Goal: Task Accomplishment & Management: Use online tool/utility

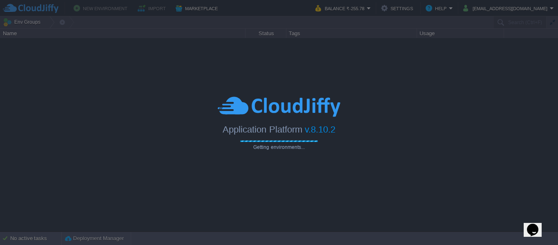
type input "Search (Ctrl+F)"
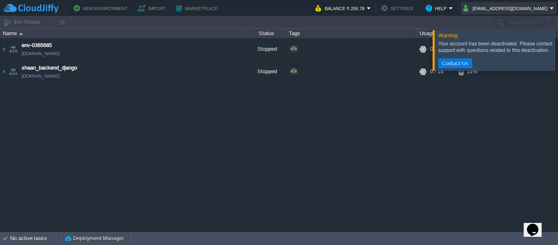
click at [519, 9] on button "[EMAIL_ADDRESS][DOMAIN_NAME]" at bounding box center [507, 8] width 87 height 10
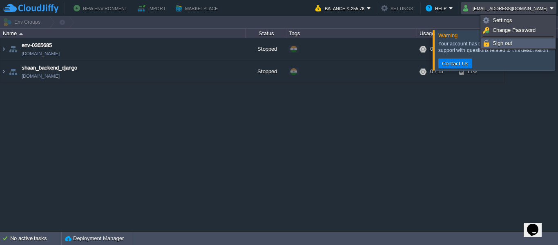
click at [509, 38] on li "Sign out" at bounding box center [519, 43] width 74 height 10
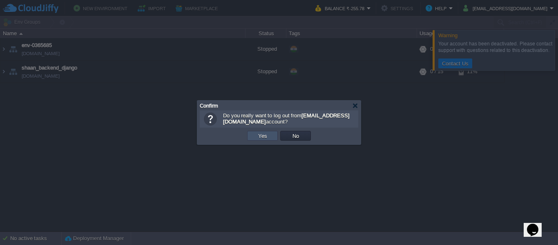
click at [264, 135] on button "Yes" at bounding box center [263, 135] width 14 height 7
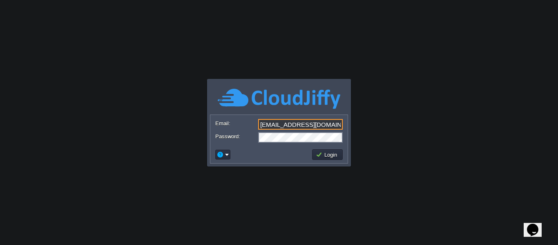
click at [316, 120] on input "[EMAIL_ADDRESS][DOMAIN_NAME]" at bounding box center [300, 124] width 85 height 11
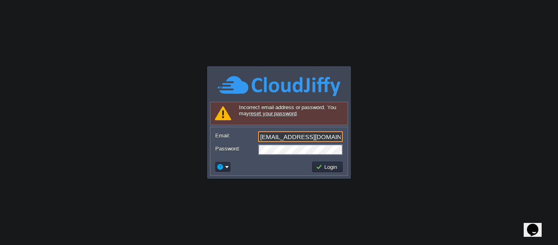
click at [290, 137] on input "[EMAIL_ADDRESS][DOMAIN_NAME]" at bounding box center [300, 136] width 85 height 11
type input "[EMAIL_ADDRESS][DOMAIN_NAME]"
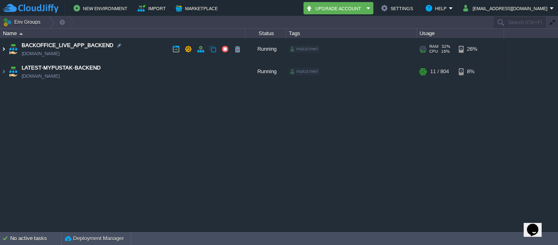
click at [6, 50] on img at bounding box center [3, 49] width 7 height 22
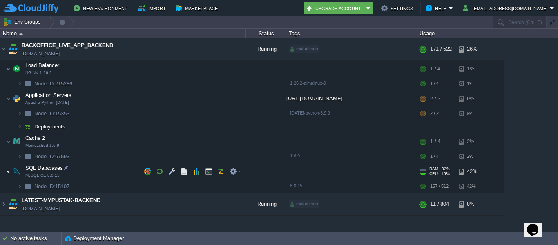
click at [10, 170] on img at bounding box center [8, 171] width 5 height 16
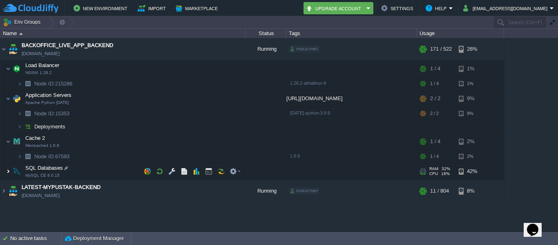
click at [10, 170] on img at bounding box center [8, 171] width 5 height 16
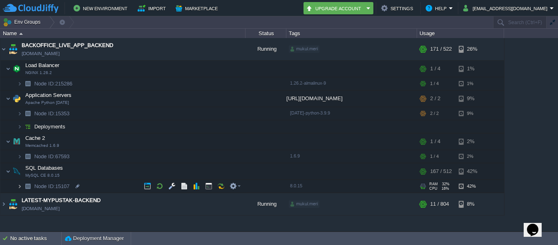
click at [21, 186] on img at bounding box center [19, 186] width 5 height 13
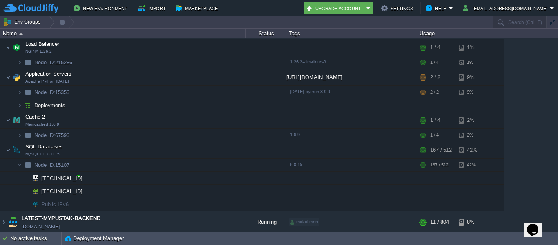
scroll to position [23, 0]
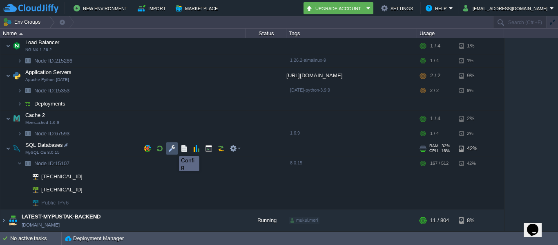
click at [173, 148] on button "button" at bounding box center [171, 148] width 7 height 7
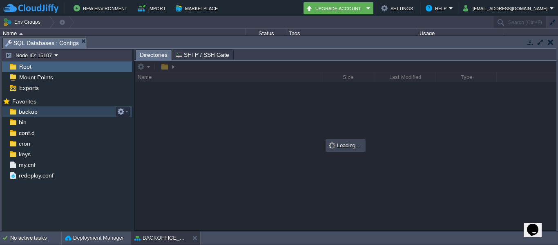
click at [31, 115] on span "backup" at bounding box center [28, 111] width 22 height 7
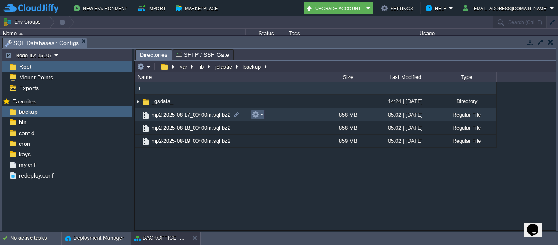
click at [262, 112] on em at bounding box center [257, 114] width 11 height 7
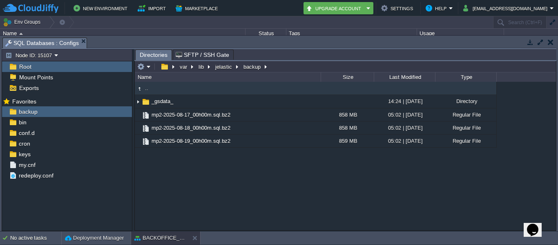
click at [220, 192] on div ".. _gsdata_ 14:24 | [DATE] Directory mp2-2025-08-17_00h00m.sql.bz2 858 MB 05:02…" at bounding box center [345, 156] width 421 height 148
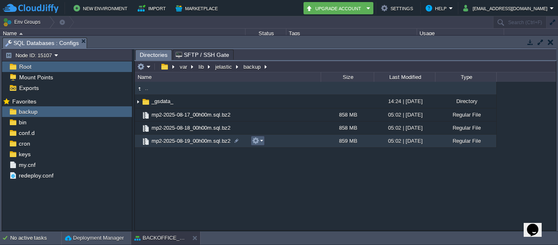
click at [260, 139] on em at bounding box center [257, 140] width 11 height 7
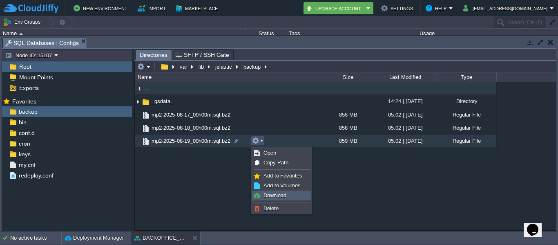
click at [271, 193] on span "Download" at bounding box center [275, 195] width 23 height 6
